Goal: Task Accomplishment & Management: Use online tool/utility

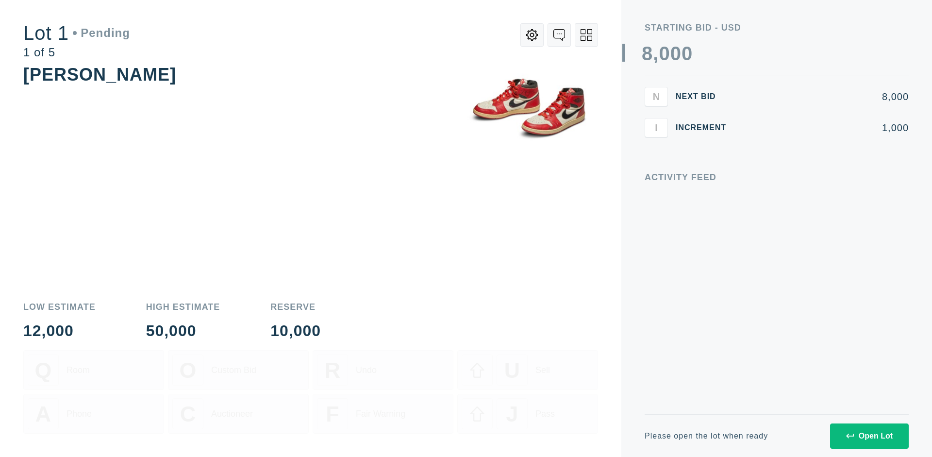
click at [869, 435] on div "Open Lot" at bounding box center [869, 435] width 47 height 9
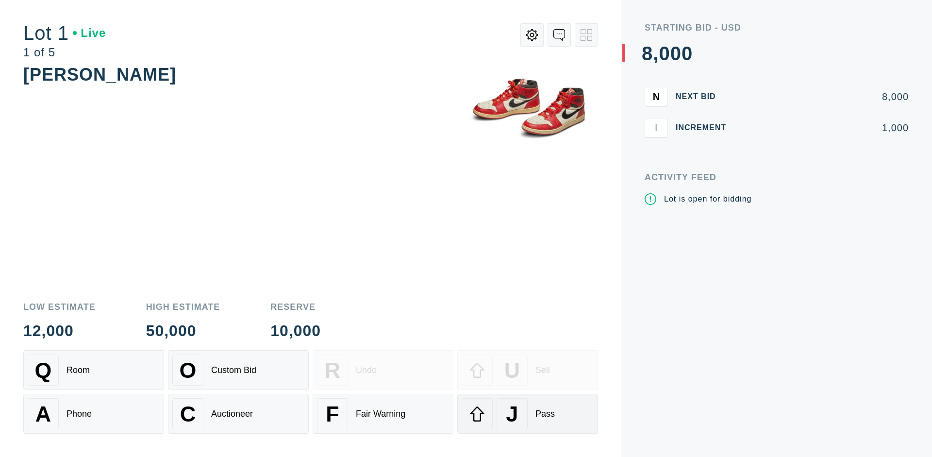
click at [528, 414] on div "J Pass" at bounding box center [528, 413] width 132 height 31
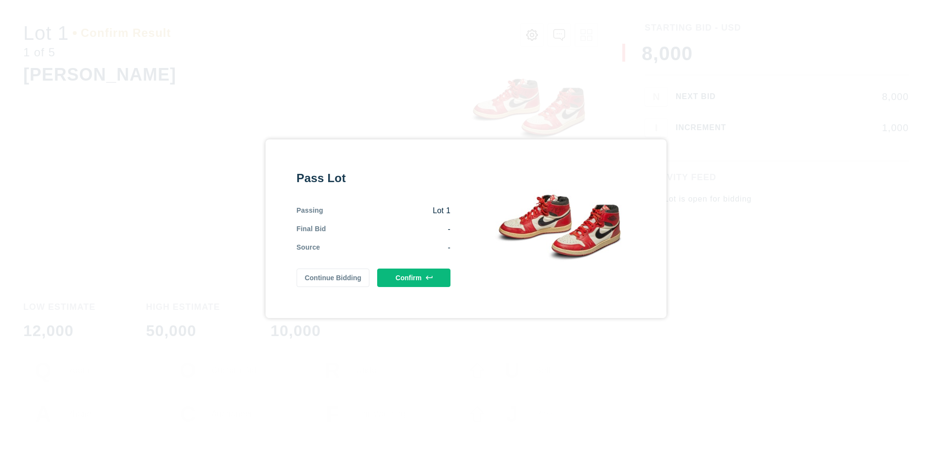
click at [414, 277] on button "Confirm" at bounding box center [413, 277] width 73 height 18
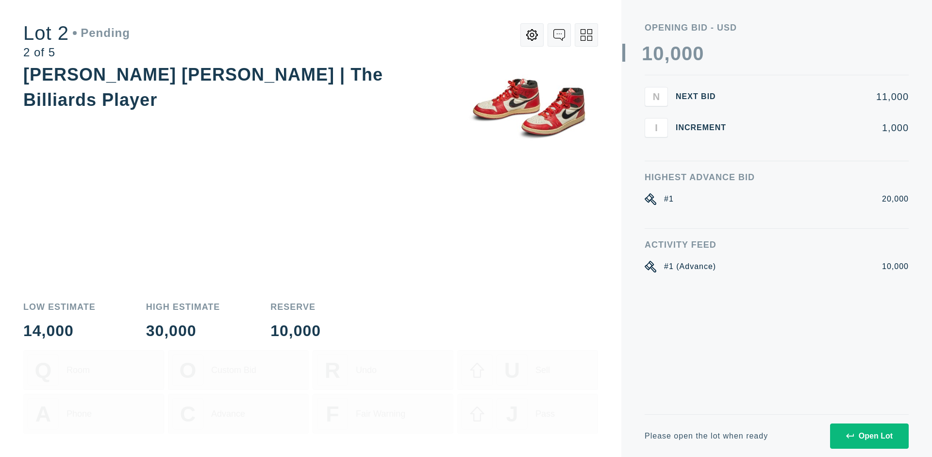
click at [869, 435] on div "Open Lot" at bounding box center [869, 435] width 47 height 9
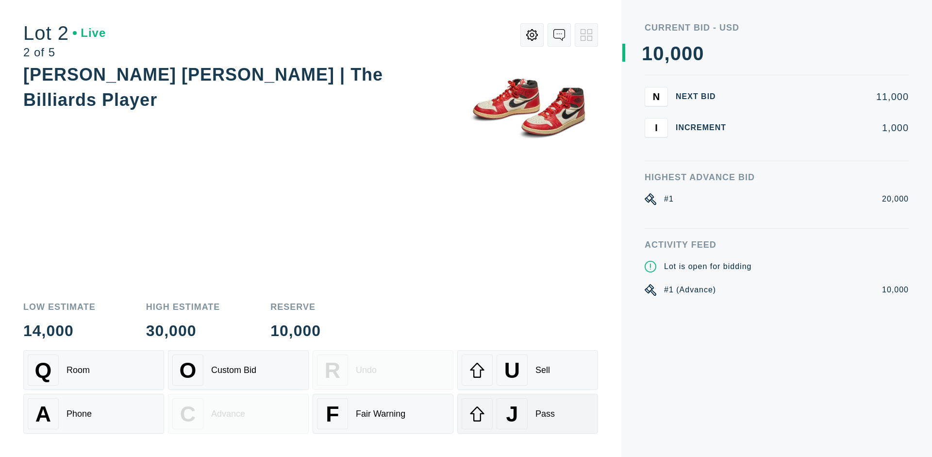
click at [528, 414] on div "J Pass" at bounding box center [528, 413] width 132 height 31
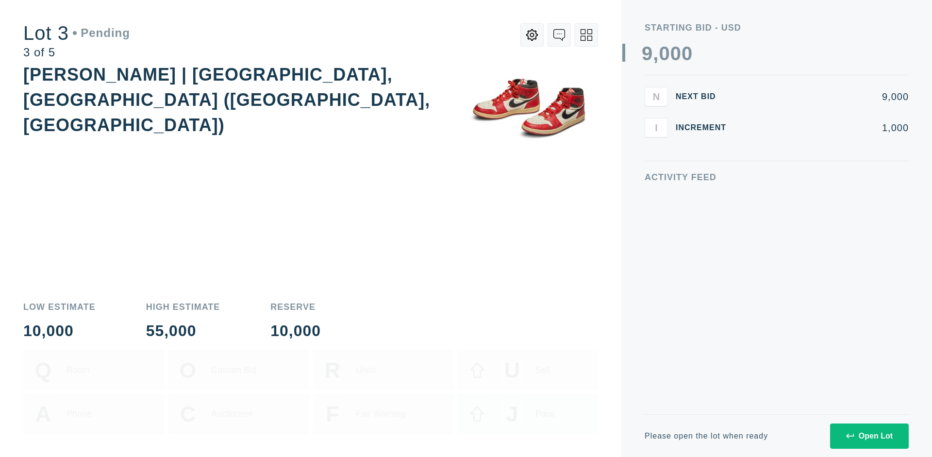
click at [869, 435] on div "Open Lot" at bounding box center [869, 435] width 47 height 9
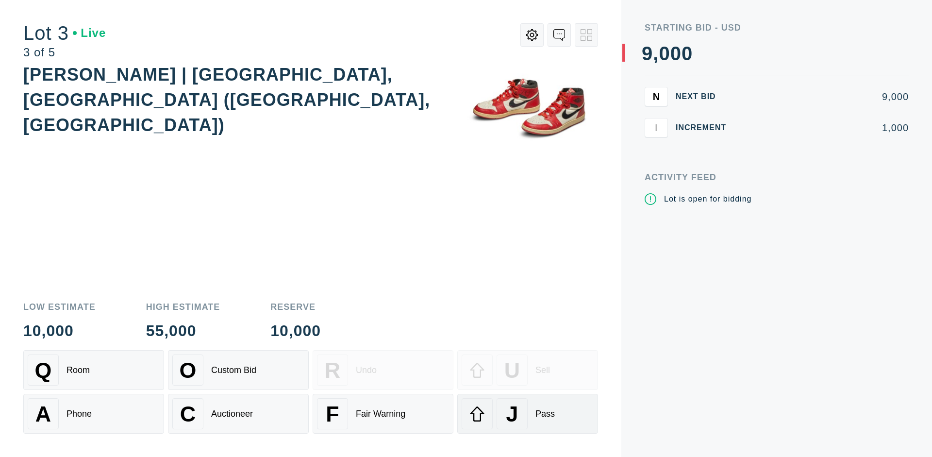
click at [528, 414] on div "J Pass" at bounding box center [528, 413] width 132 height 31
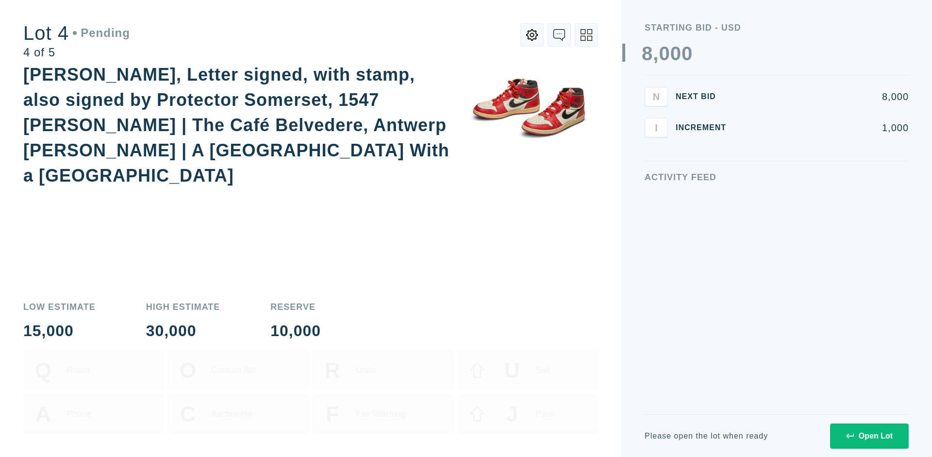
click at [586, 35] on icon at bounding box center [586, 35] width 12 height 12
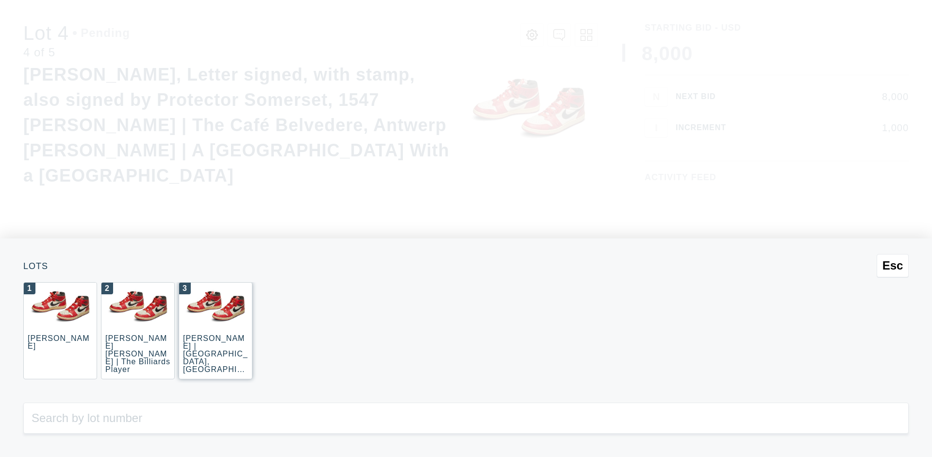
click at [216, 331] on div "3 [PERSON_NAME] | [GEOGRAPHIC_DATA], [GEOGRAPHIC_DATA] ([GEOGRAPHIC_DATA], [GEO…" at bounding box center [216, 330] width 74 height 97
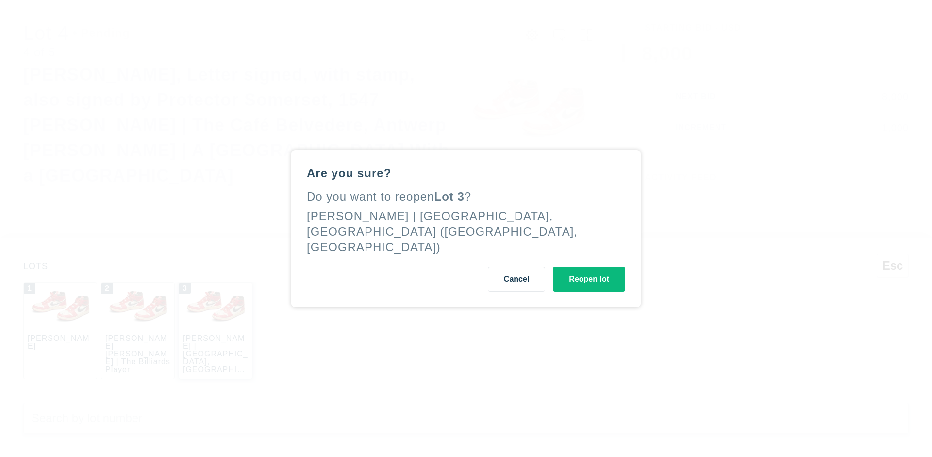
click at [589, 271] on button "Reopen lot" at bounding box center [589, 278] width 72 height 25
